Goal: Find contact information

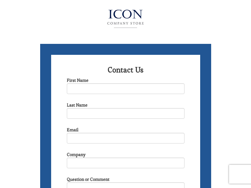
click at [126, 17] on img at bounding box center [125, 18] width 68 height 25
